Goal: Check status: Check status

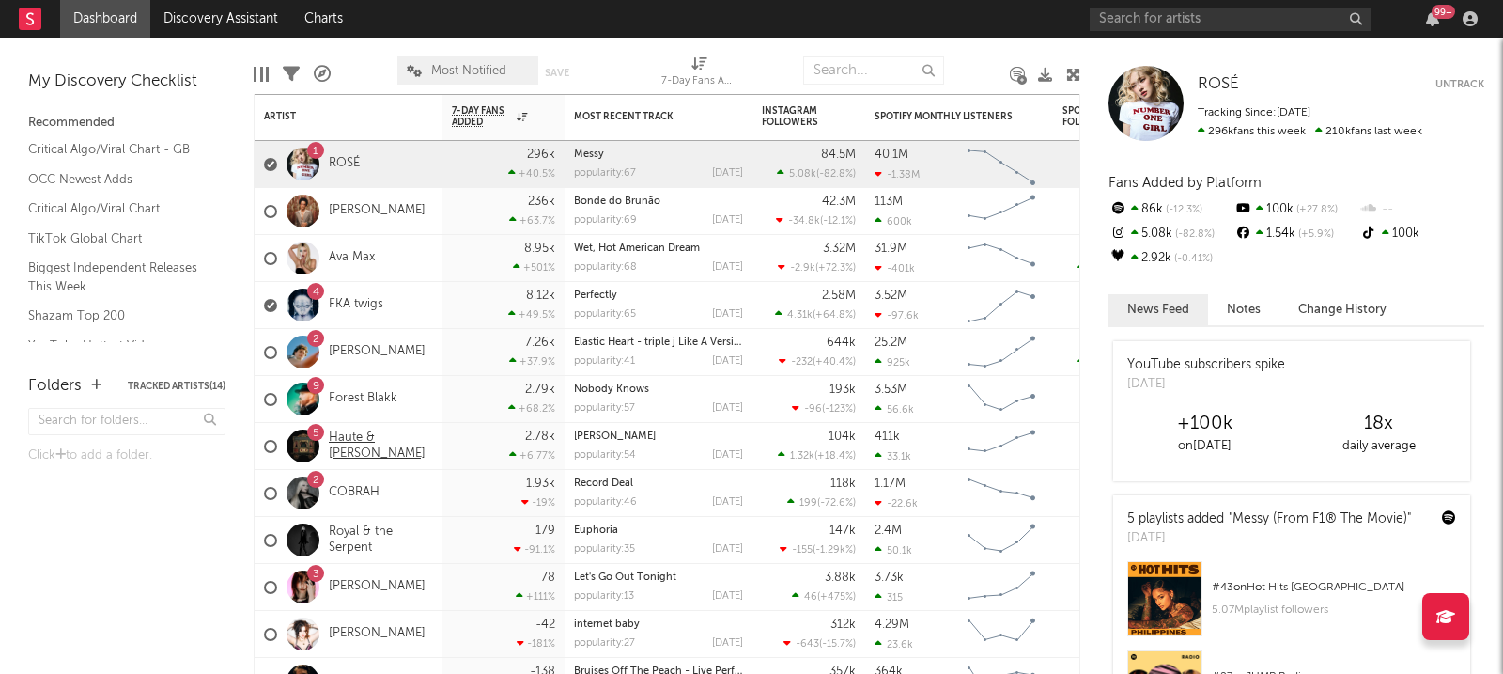
click at [387, 448] on link "Haute & [PERSON_NAME]" at bounding box center [381, 446] width 104 height 32
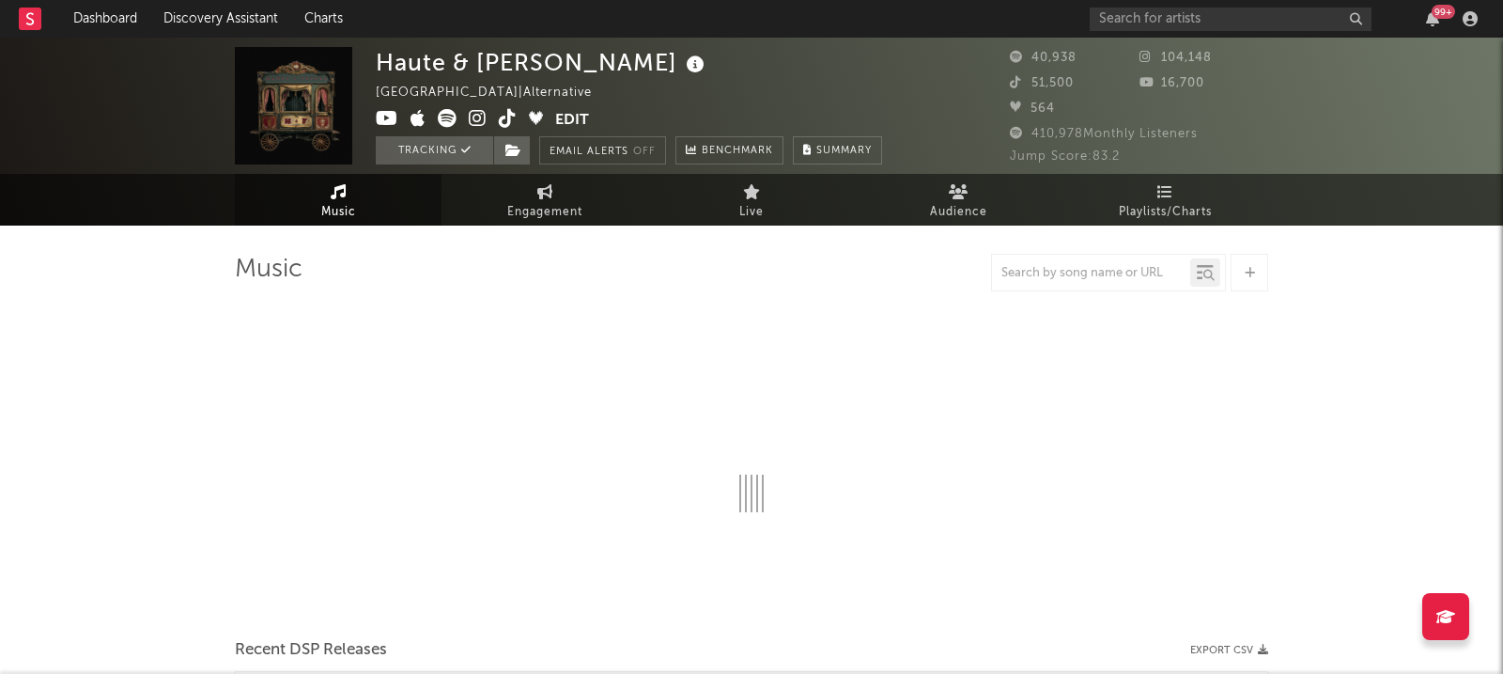
select select "6m"
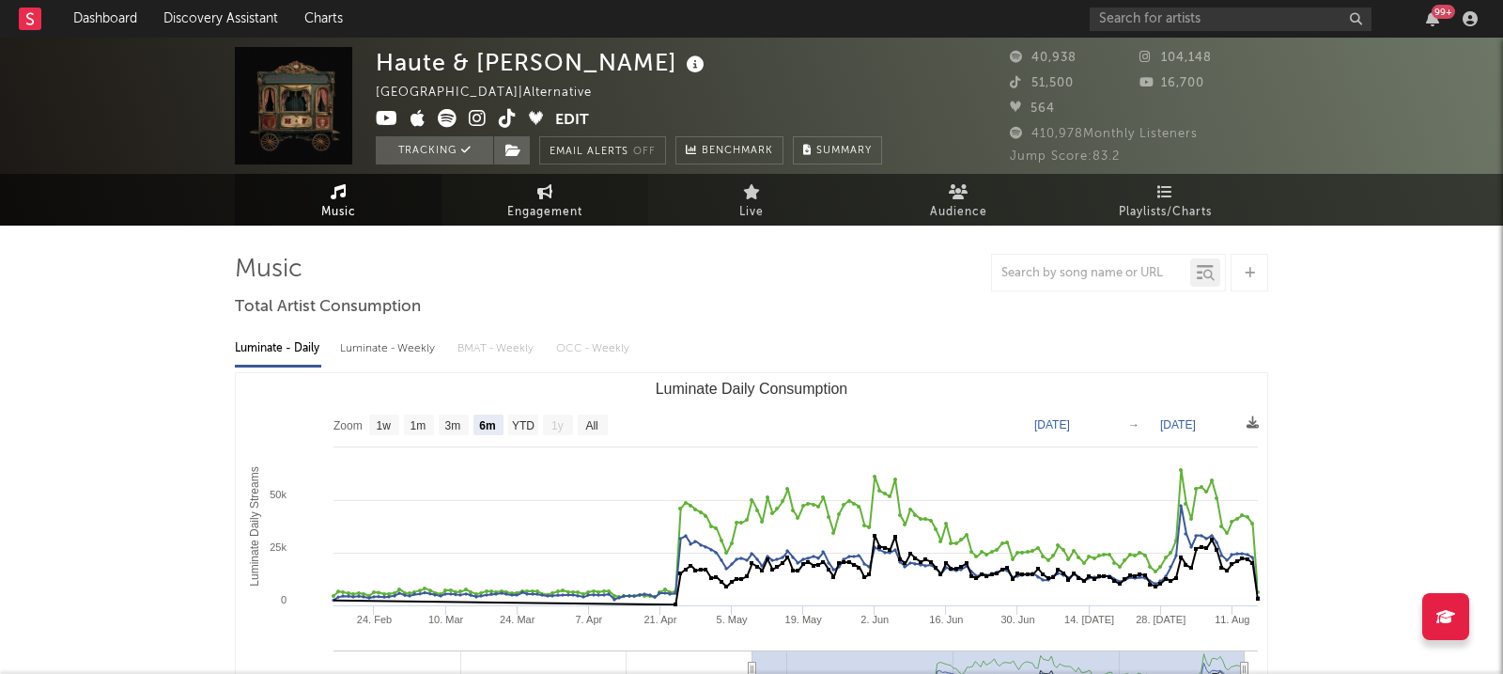
click at [548, 212] on span "Engagement" at bounding box center [544, 212] width 75 height 23
select select "1w"
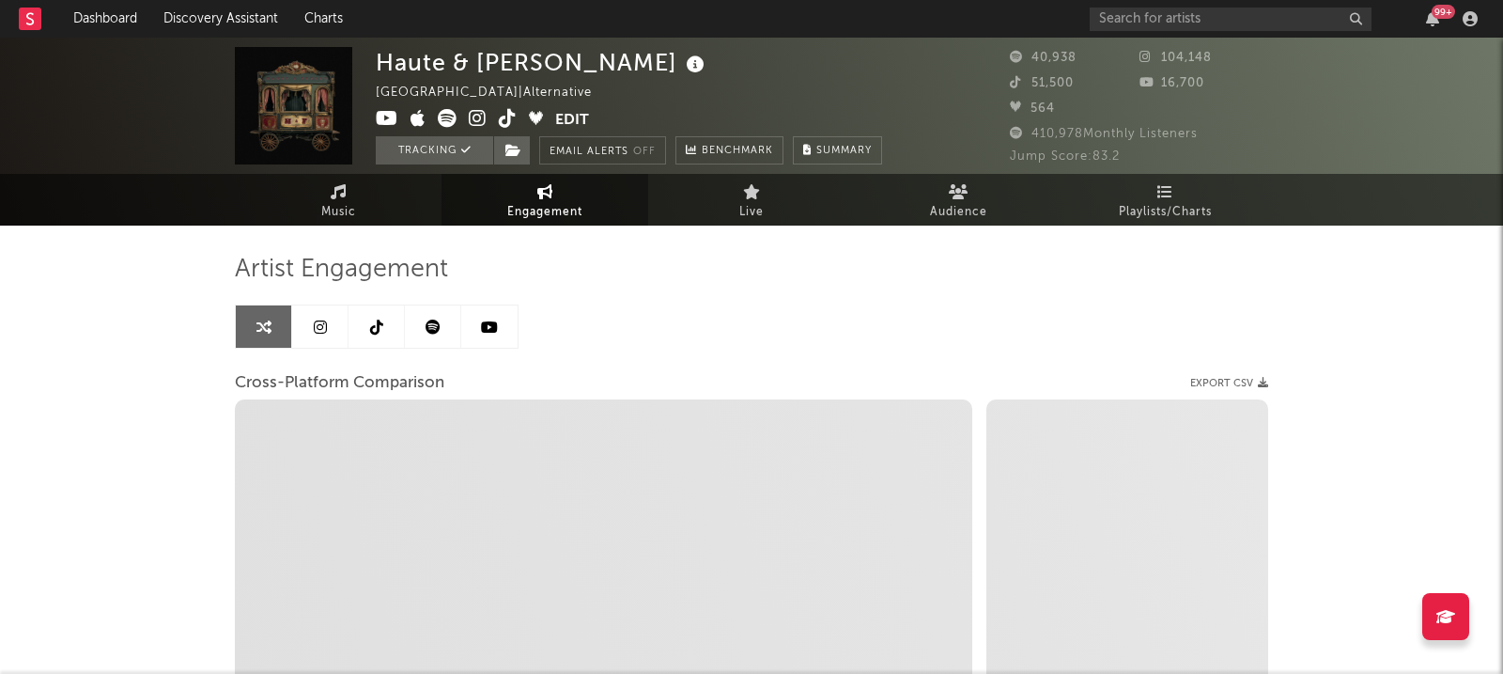
select select "1m"
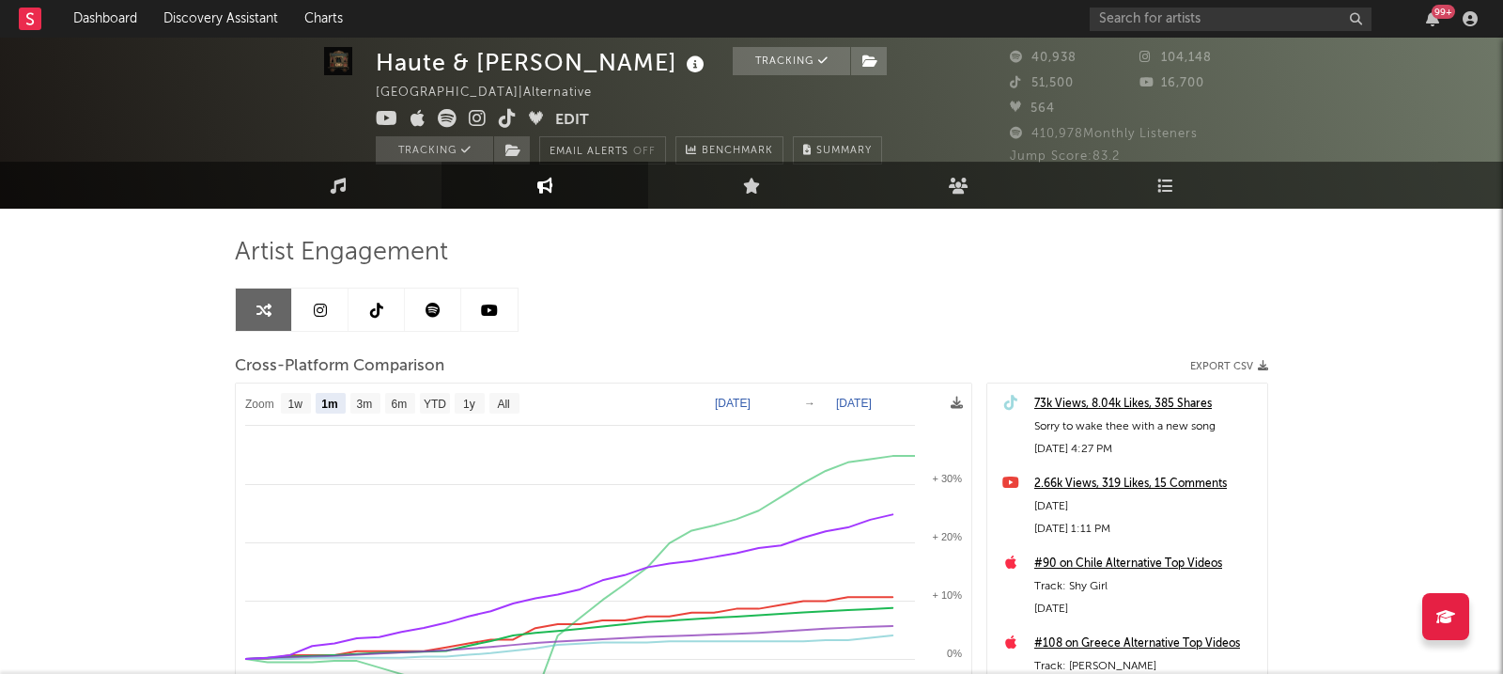
scroll to position [21, 0]
